Goal: Check status: Check status

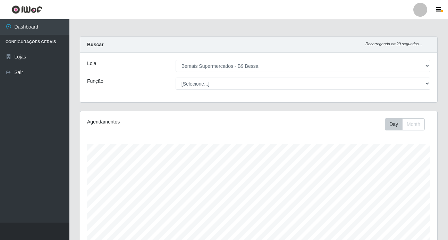
select select "410"
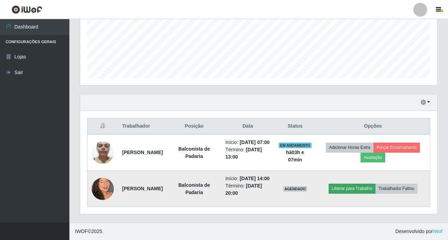
scroll to position [144, 357]
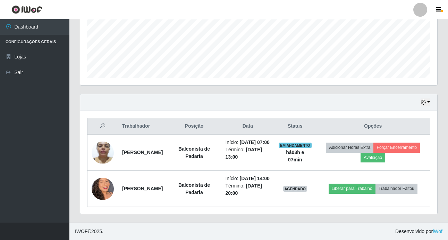
drag, startPoint x: 425, startPoint y: 82, endPoint x: 425, endPoint y: 85, distance: 3.8
click at [425, 94] on div "Hoje 1 dia 3 dias 1 Semana Não encerrados" at bounding box center [258, 102] width 357 height 17
click at [425, 100] on icon "button" at bounding box center [423, 102] width 5 height 5
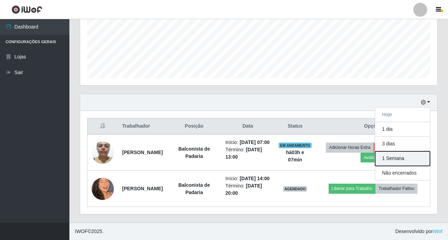
click at [399, 151] on button "1 Semana" at bounding box center [402, 158] width 55 height 15
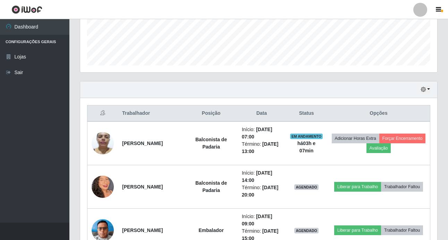
scroll to position [705, 0]
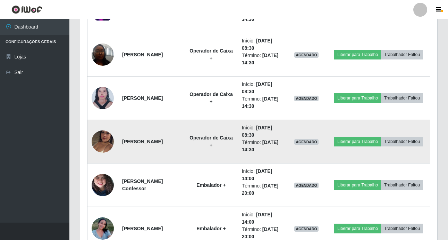
click at [104, 137] on img at bounding box center [103, 142] width 22 height 40
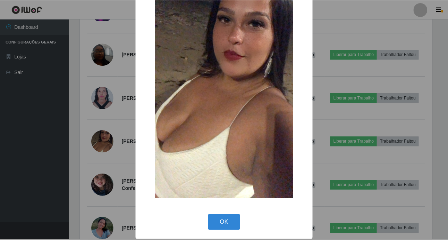
scroll to position [68, 0]
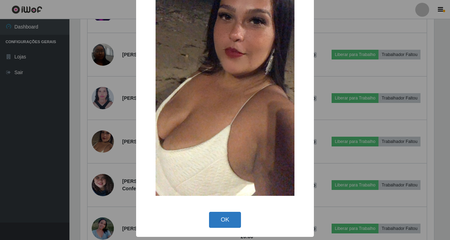
click at [229, 215] on button "OK" at bounding box center [225, 219] width 32 height 16
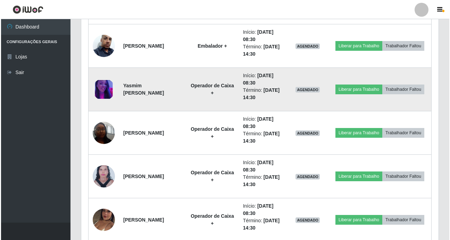
scroll to position [601, 0]
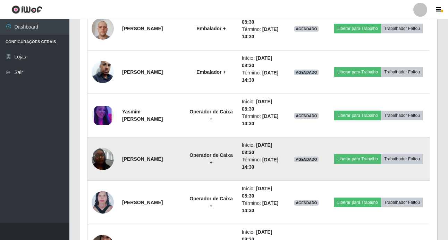
click at [100, 155] on img at bounding box center [103, 159] width 22 height 30
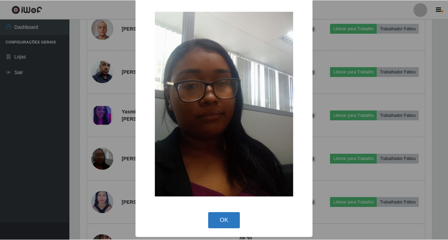
scroll to position [6, 0]
click at [219, 214] on button "OK" at bounding box center [225, 219] width 32 height 16
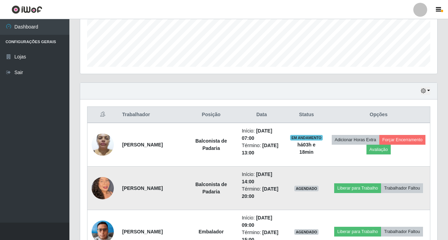
scroll to position [159, 0]
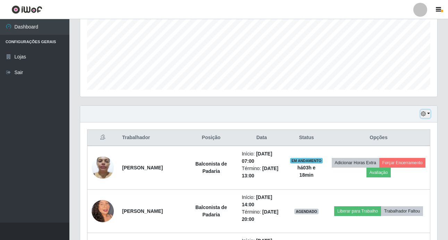
click at [428, 114] on button "button" at bounding box center [426, 114] width 10 height 8
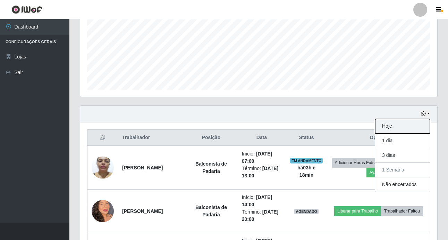
click at [413, 124] on button "Hoje" at bounding box center [402, 126] width 55 height 15
